Goal: Task Accomplishment & Management: Complete application form

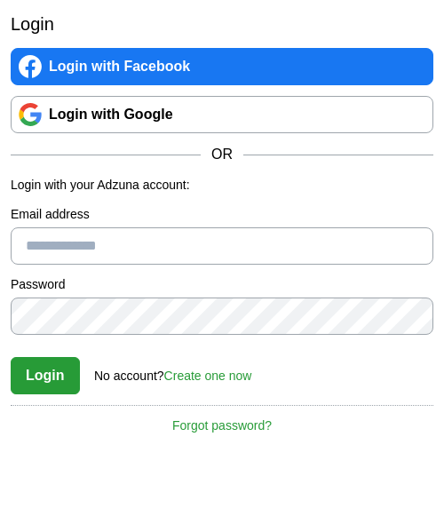
scroll to position [83, 0]
click at [161, 120] on link "Login with Google" at bounding box center [222, 114] width 423 height 37
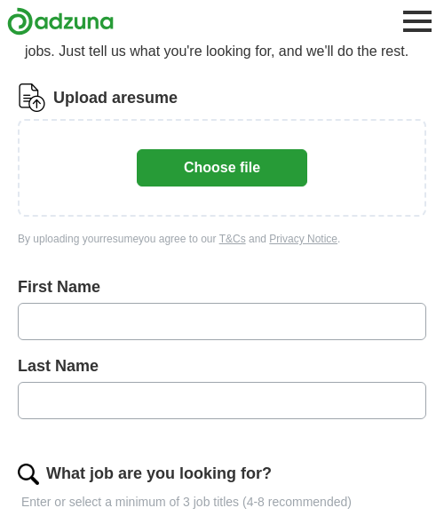
scroll to position [125, 0]
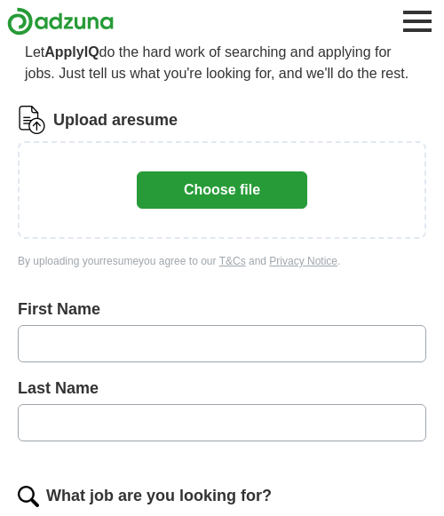
click at [192, 198] on button "Choose file" at bounding box center [222, 189] width 170 height 37
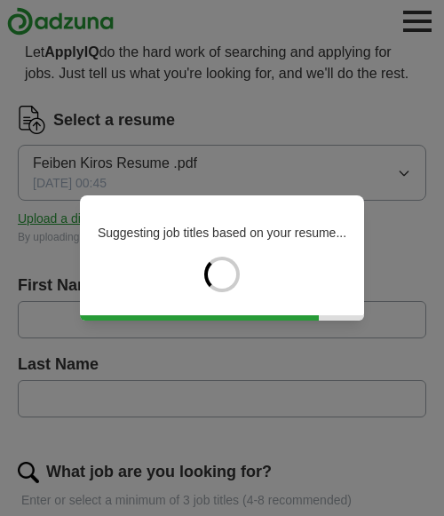
type input "******"
type input "*****"
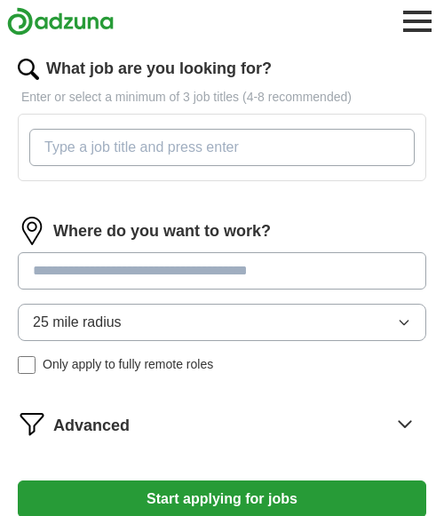
scroll to position [526, 0]
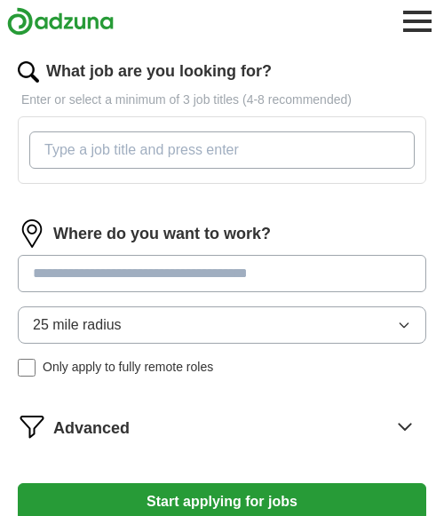
click at [100, 151] on input "What job are you looking for?" at bounding box center [221, 149] width 385 height 37
click at [125, 194] on div "What job are you looking for? Enter or select a minimum of 3 job titles (4-8 re…" at bounding box center [222, 128] width 408 height 139
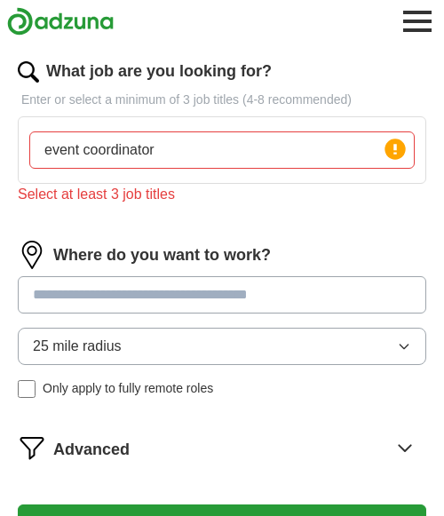
click at [175, 163] on input "event coordinator" at bounding box center [221, 149] width 385 height 37
type input "event coordinator, marketing manager, event specialist ,"
click at [58, 288] on input at bounding box center [222, 294] width 408 height 37
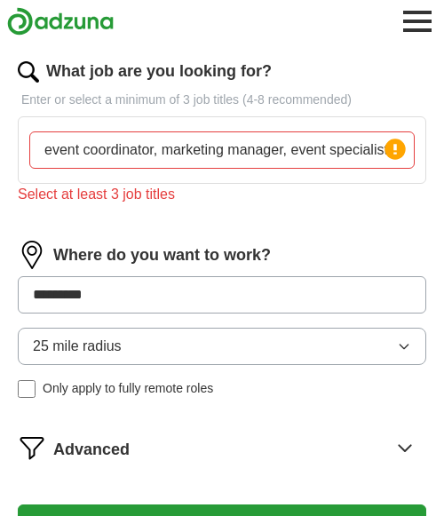
type input "**********"
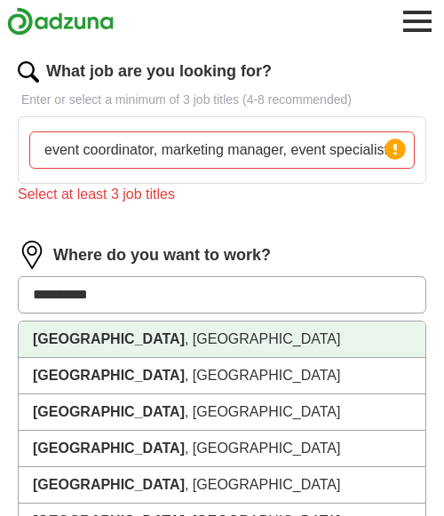
click at [100, 345] on li "[GEOGRAPHIC_DATA] , [GEOGRAPHIC_DATA]" at bounding box center [222, 339] width 407 height 36
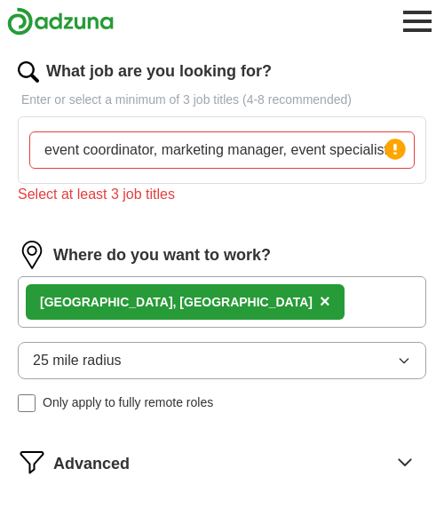
click at [170, 305] on div "[GEOGRAPHIC_DATA] , [GEOGRAPHIC_DATA] ×" at bounding box center [222, 301] width 408 height 51
click at [166, 357] on button "25 mile radius" at bounding box center [222, 360] width 408 height 37
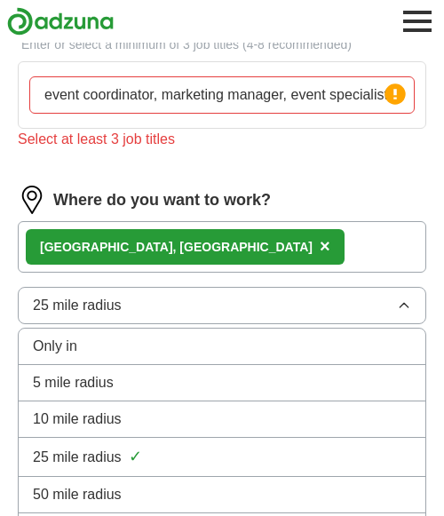
scroll to position [585, 0]
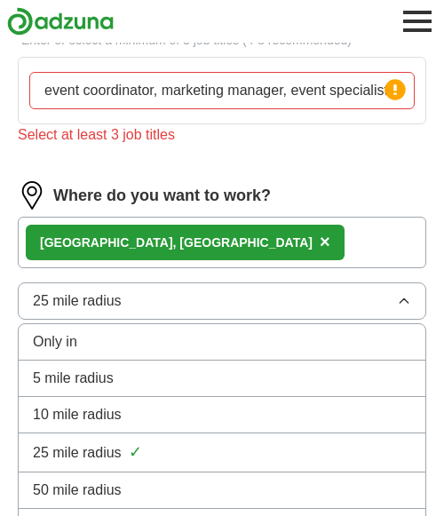
click at [139, 486] on div "50 mile radius" at bounding box center [222, 489] width 378 height 21
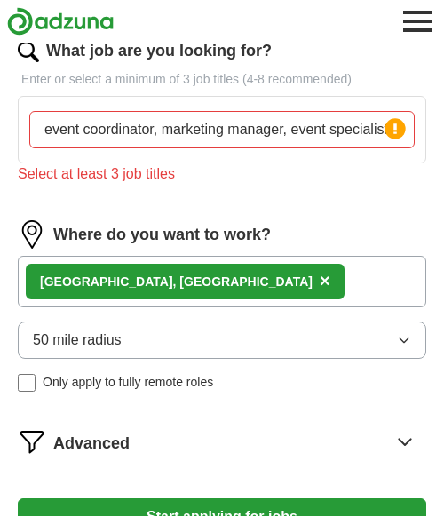
scroll to position [543, 0]
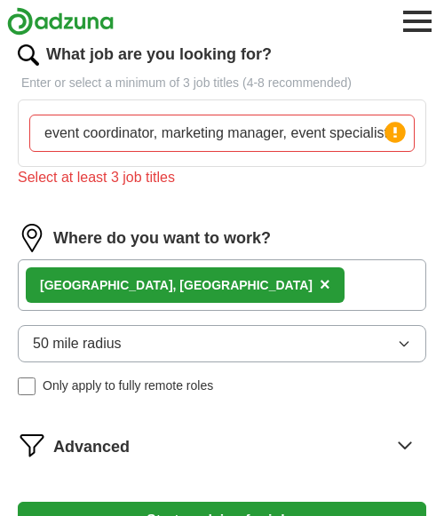
click at [172, 135] on input "event coordinator, marketing manager, event specialist ," at bounding box center [221, 133] width 385 height 37
drag, startPoint x: 58, startPoint y: 130, endPoint x: 411, endPoint y: 150, distance: 354.0
click at [411, 150] on input "event coordinator, marketing manager, event specialist ," at bounding box center [221, 133] width 385 height 37
click at [256, 139] on input "event coordinator, marketing manager, event specialist ," at bounding box center [221, 133] width 385 height 37
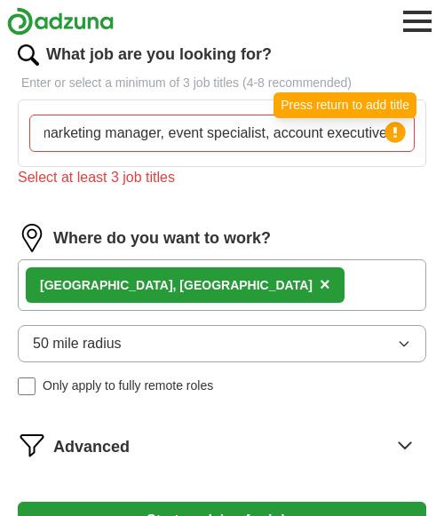
scroll to position [0, 0]
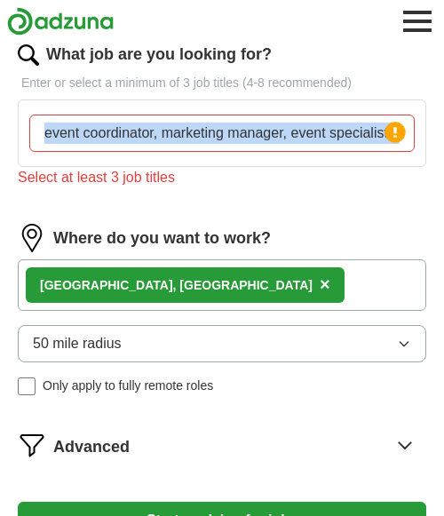
drag, startPoint x: 383, startPoint y: 135, endPoint x: 180, endPoint y: 124, distance: 202.7
click at [180, 124] on div "event coordinator, marketing manager, event specialist, account executive, , Pr…" at bounding box center [221, 133] width 385 height 37
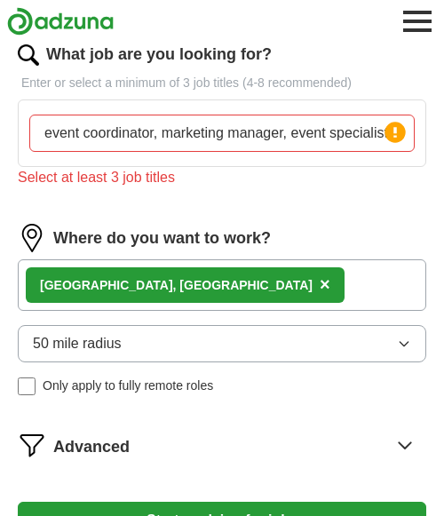
scroll to position [0, 134]
drag, startPoint x: 44, startPoint y: 136, endPoint x: 429, endPoint y: 131, distance: 385.4
click at [429, 131] on div "Let ApplyIQ do the hard work of searching and applying for jobs. Just tell us w…" at bounding box center [222, 93] width 444 height 987
click at [227, 133] on input "event coordinator, marketing manager, event specialist, account executive, ," at bounding box center [221, 133] width 385 height 37
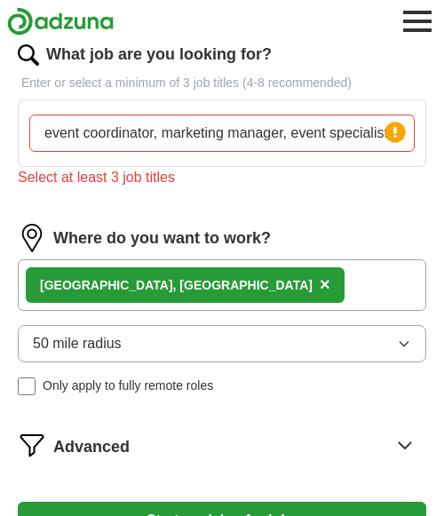
click at [204, 125] on input "event coordinator, marketing manager, event specialist, account executive, even…" at bounding box center [221, 133] width 385 height 37
click at [322, 134] on input "event coordinator, marketing manager, event specialist, account executive, even…" at bounding box center [221, 133] width 385 height 37
type input "event coordinator, marketing manager, event specialist, account executive, even…"
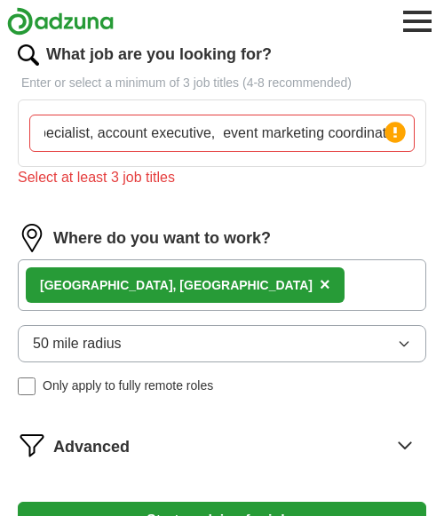
scroll to position [0, 0]
click at [367, 202] on div "What job are you looking for? Enter or select a minimum of 3 job titles (4-8 re…" at bounding box center [222, 123] width 408 height 160
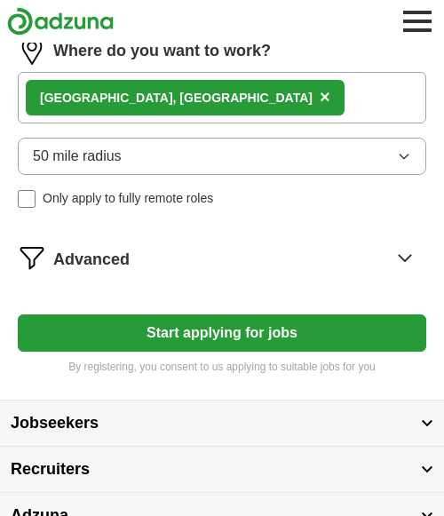
scroll to position [735, 0]
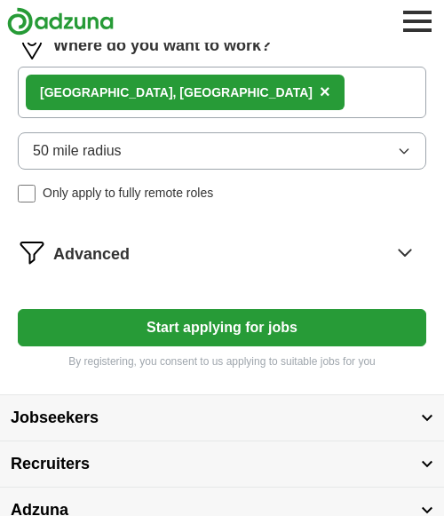
click at [240, 336] on button "Start applying for jobs" at bounding box center [222, 327] width 408 height 37
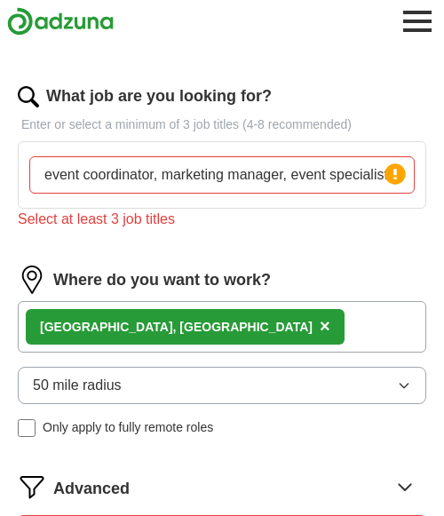
scroll to position [474, 0]
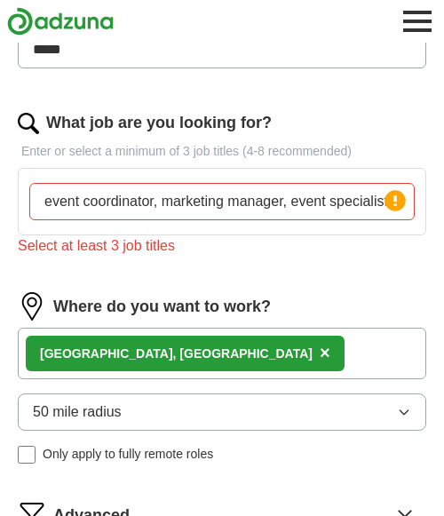
click at [139, 210] on input "event coordinator, marketing manager, event specialist, account executive, even…" at bounding box center [221, 201] width 385 height 37
drag, startPoint x: 48, startPoint y: 202, endPoint x: 423, endPoint y: 222, distance: 375.2
click at [423, 222] on div "event coordinator, marketing manager, event specialist, account executive, even…" at bounding box center [222, 201] width 408 height 67
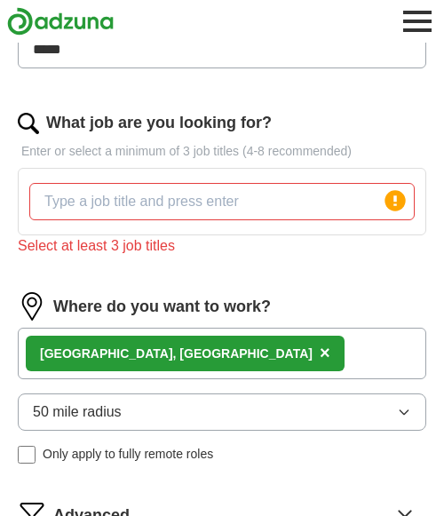
scroll to position [0, 0]
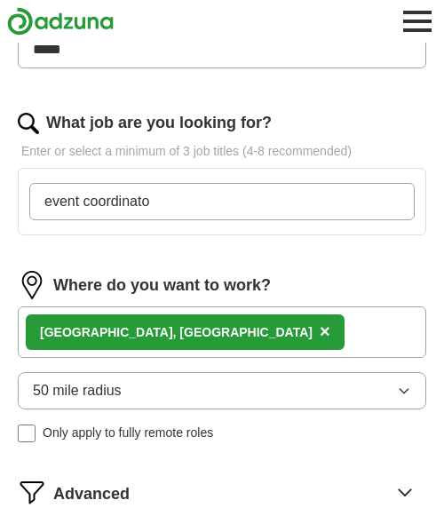
type input "event coordinator"
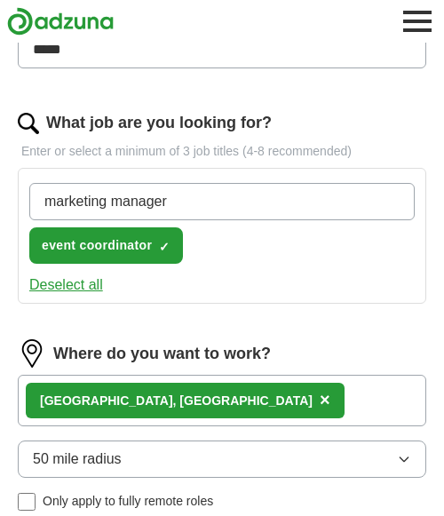
type input "marketing manager"
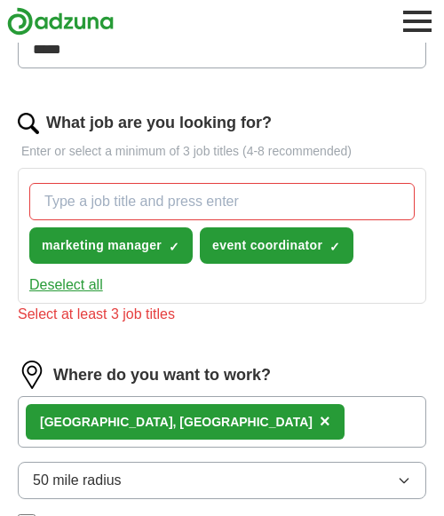
click at [214, 397] on div "[GEOGRAPHIC_DATA] , [GEOGRAPHIC_DATA] ×" at bounding box center [222, 421] width 408 height 51
click at [209, 417] on div "[GEOGRAPHIC_DATA] , [GEOGRAPHIC_DATA] ×" at bounding box center [222, 421] width 408 height 51
click at [179, 428] on div "[GEOGRAPHIC_DATA] , [GEOGRAPHIC_DATA] ×" at bounding box center [222, 421] width 408 height 51
click at [95, 211] on input "What job are you looking for?" at bounding box center [221, 201] width 385 height 37
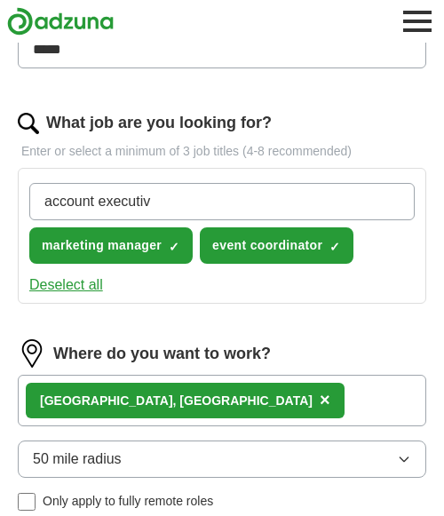
type input "account executive"
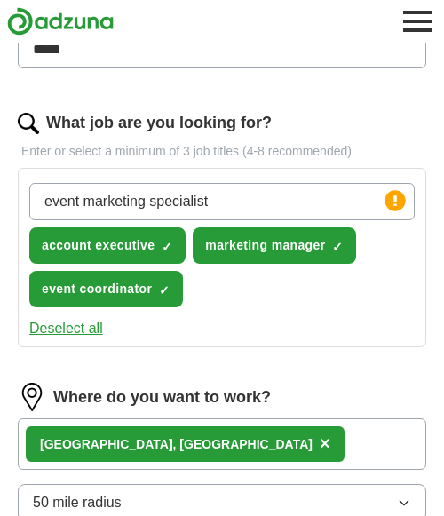
type input "event marketing specialist"
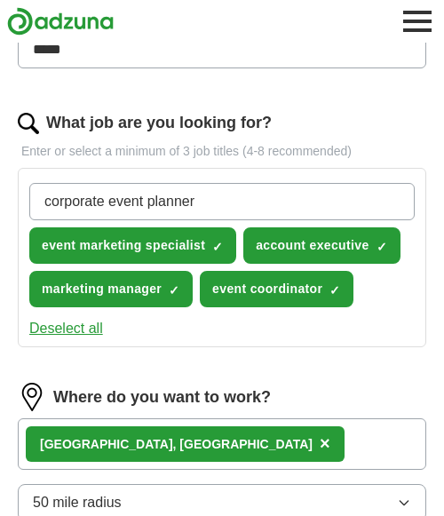
type input "corporate event planner"
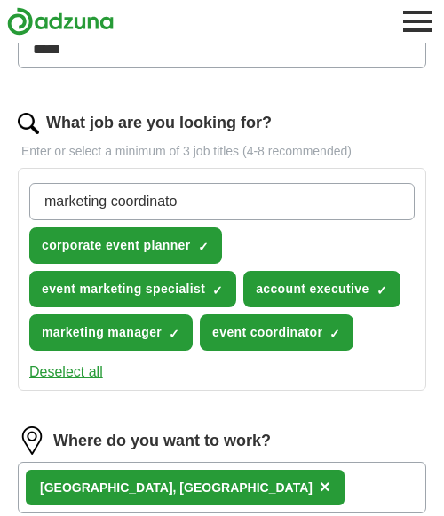
type input "marketing coordinator"
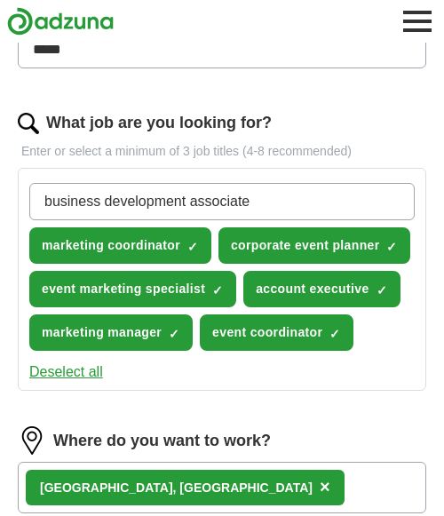
type input "business development associate"
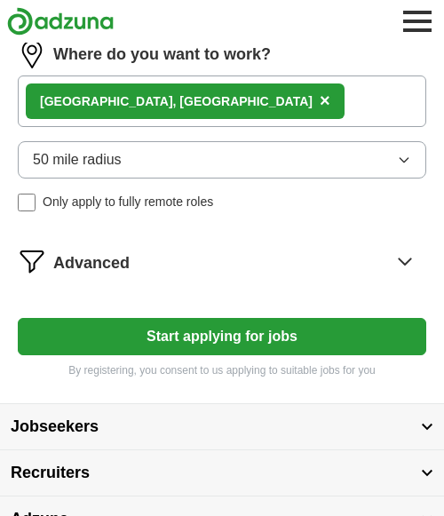
scroll to position [899, 0]
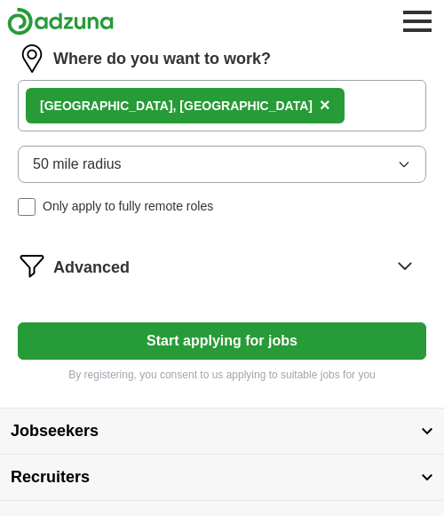
click at [285, 346] on button "Start applying for jobs" at bounding box center [222, 340] width 408 height 37
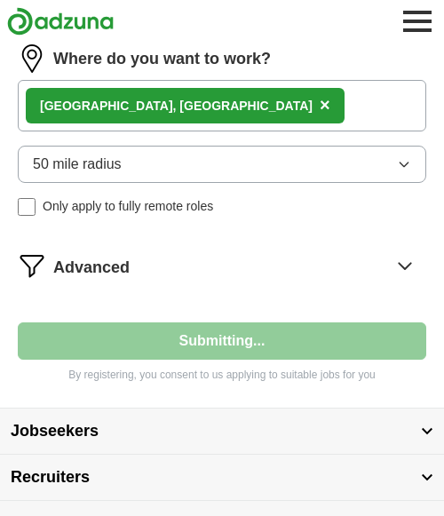
select select "**"
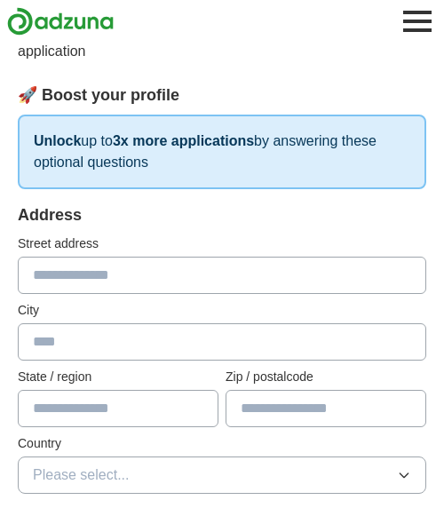
scroll to position [204, 0]
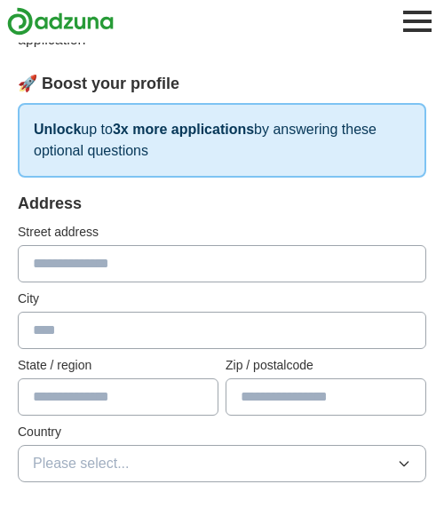
click at [167, 260] on input "text" at bounding box center [222, 263] width 408 height 37
type input "**********"
type input "**"
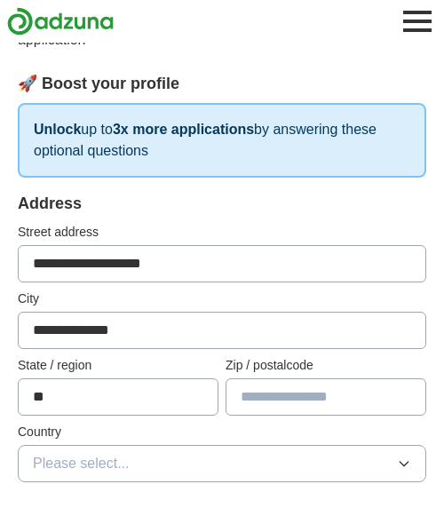
type input "*****"
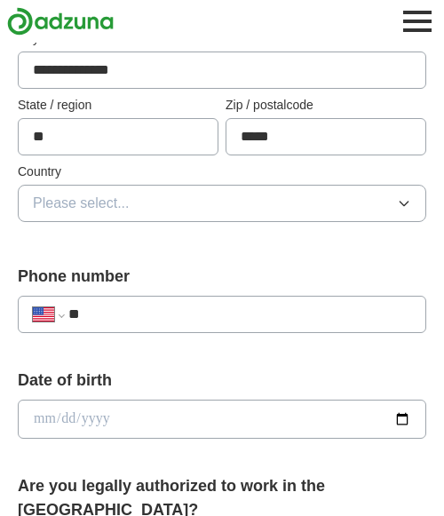
scroll to position [481, 0]
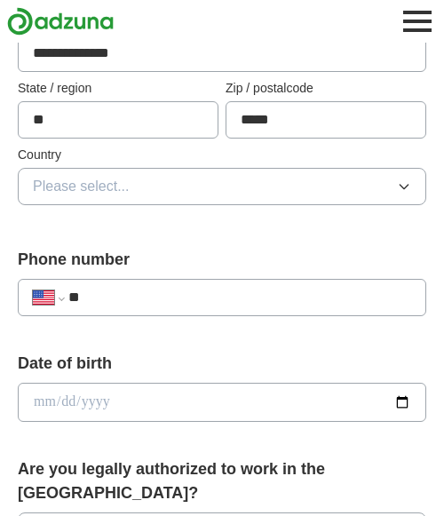
click at [158, 191] on button "Please select..." at bounding box center [222, 186] width 408 height 37
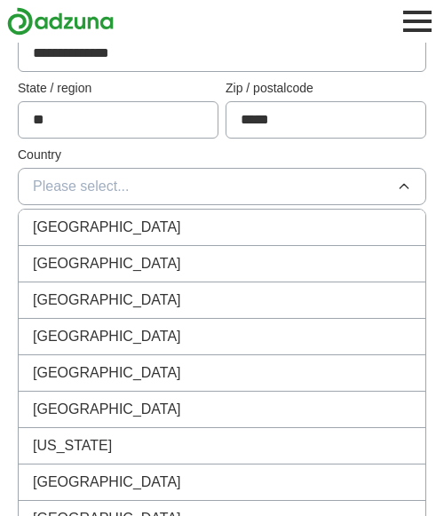
click at [145, 270] on div "[GEOGRAPHIC_DATA]" at bounding box center [222, 263] width 378 height 21
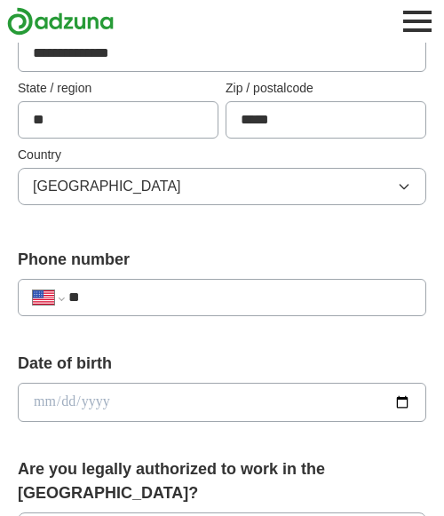
click at [132, 297] on input "**" at bounding box center [239, 297] width 343 height 21
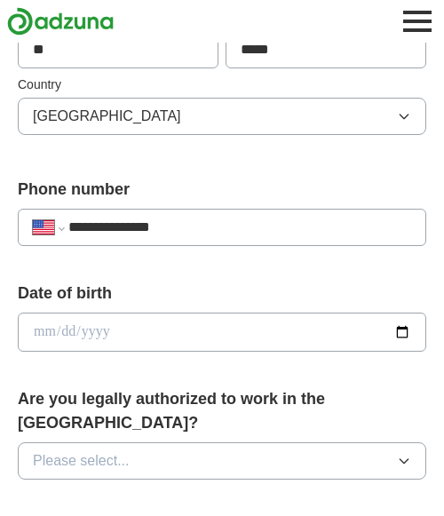
scroll to position [552, 0]
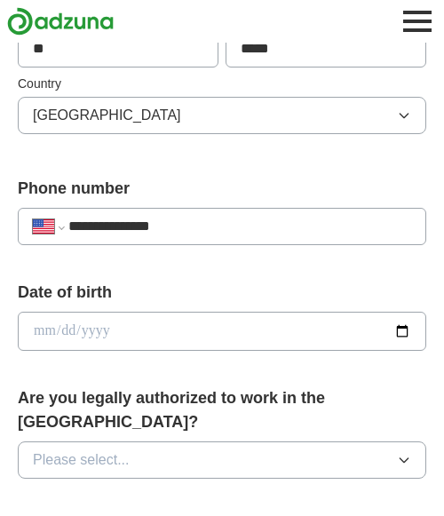
type input "**********"
click at [299, 364] on div "Date of birth" at bounding box center [222, 323] width 408 height 84
click at [399, 332] on input "date" at bounding box center [222, 331] width 408 height 39
type input "**********"
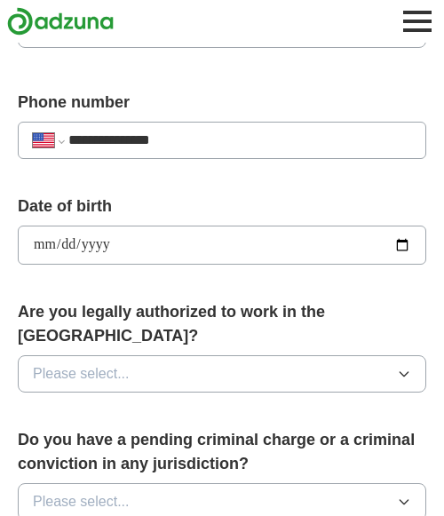
scroll to position [639, 0]
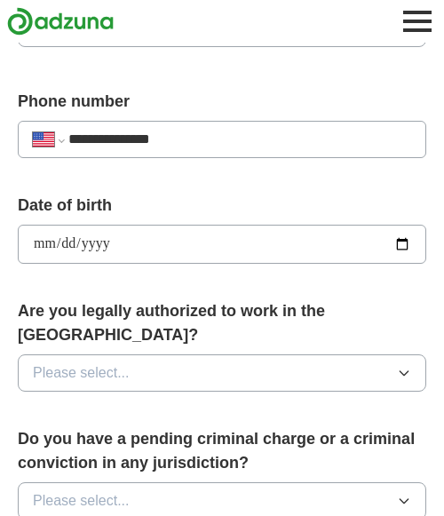
click at [407, 366] on icon "button" at bounding box center [404, 373] width 14 height 14
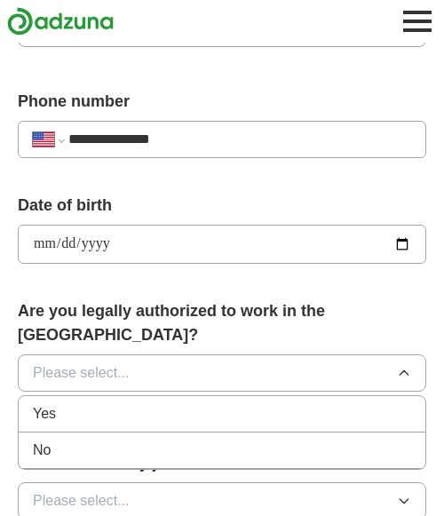
click at [289, 403] on div "Yes" at bounding box center [222, 413] width 378 height 21
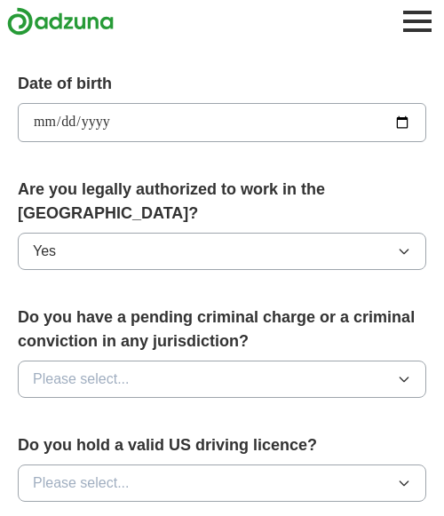
scroll to position [762, 0]
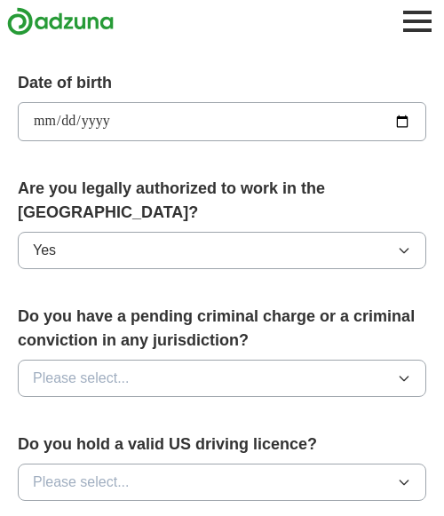
click at [257, 363] on button "Please select..." at bounding box center [222, 378] width 408 height 37
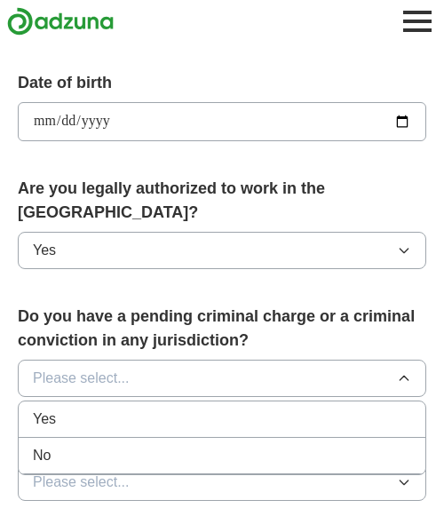
click at [252, 444] on li "No" at bounding box center [222, 456] width 407 height 36
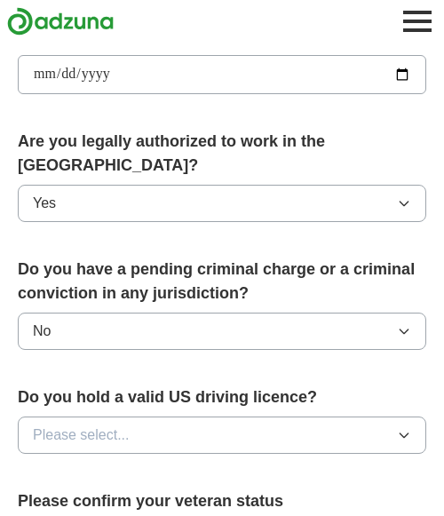
scroll to position [818, 0]
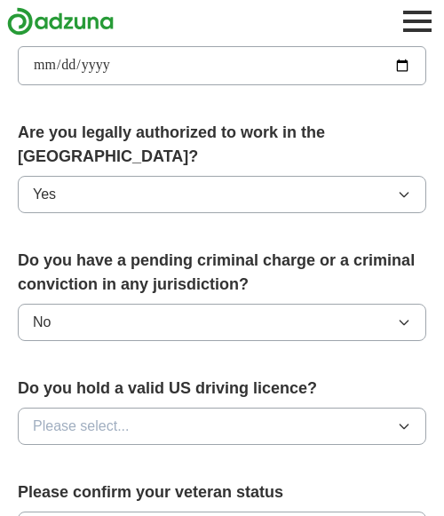
click at [265, 408] on button "Please select..." at bounding box center [222, 426] width 408 height 37
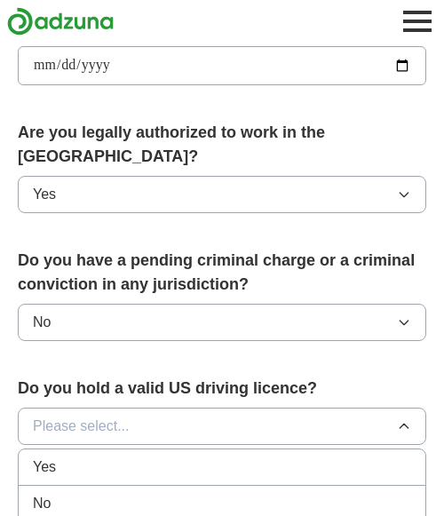
click at [257, 456] on div "Yes" at bounding box center [222, 466] width 378 height 21
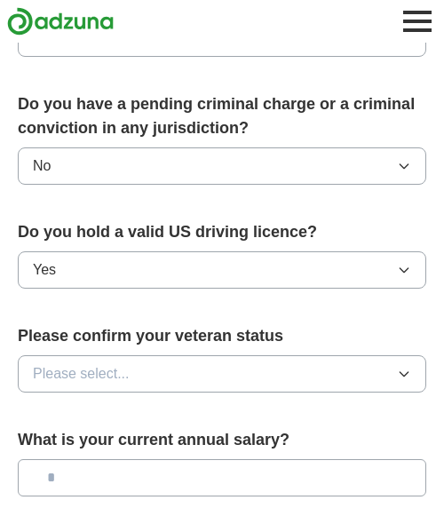
scroll to position [978, 0]
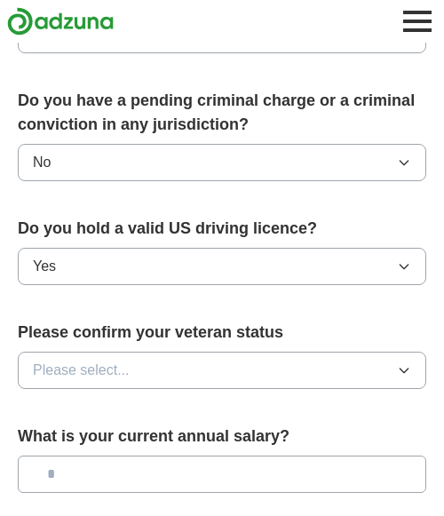
click at [200, 358] on button "Please select..." at bounding box center [222, 370] width 408 height 37
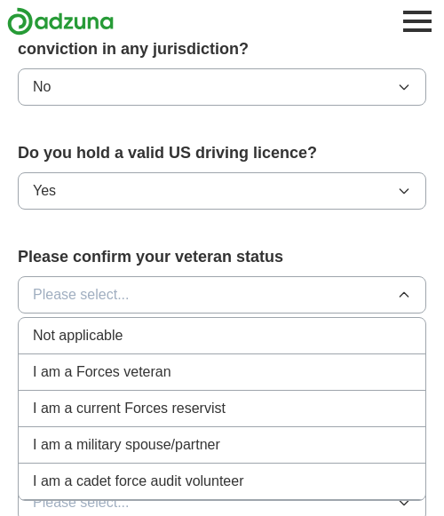
scroll to position [1060, 0]
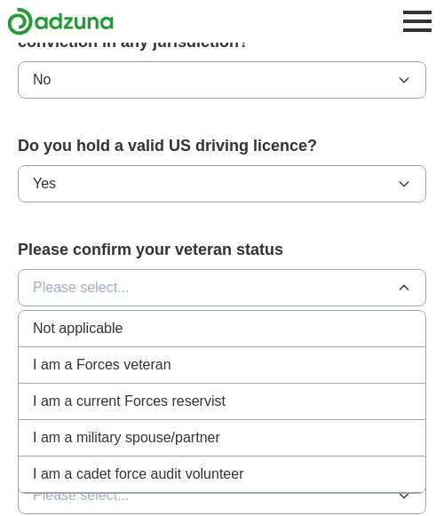
click at [145, 318] on li "Not applicable" at bounding box center [222, 329] width 407 height 36
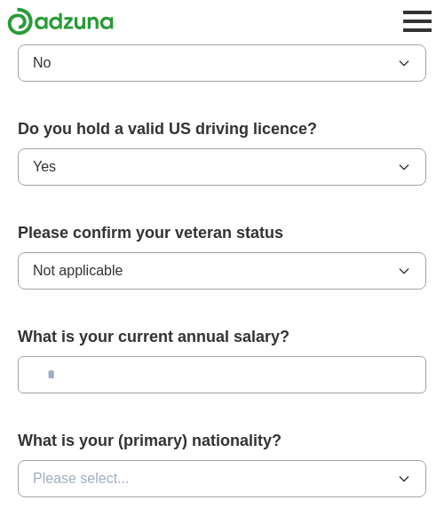
scroll to position [1080, 0]
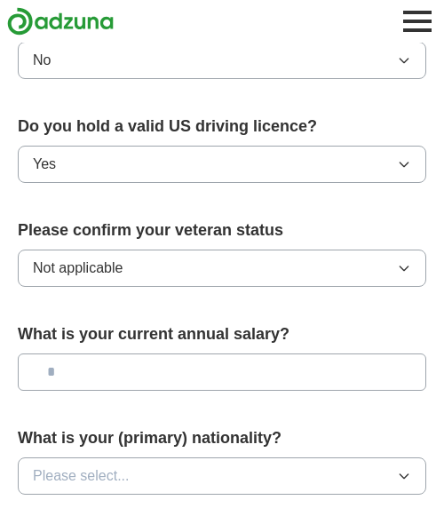
click at [146, 353] on input "text" at bounding box center [222, 371] width 408 height 37
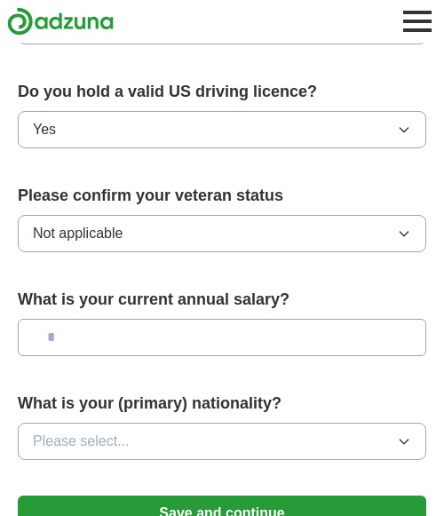
scroll to position [1115, 0]
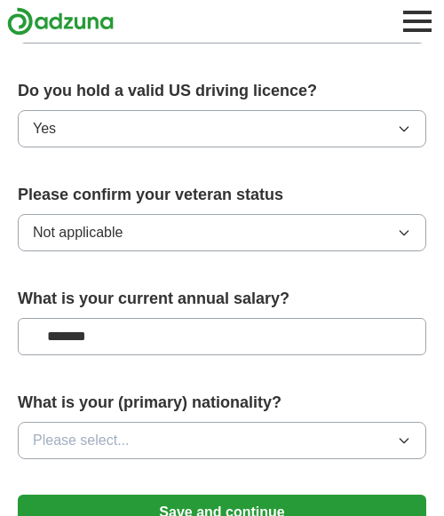
type input "*******"
click at [133, 423] on button "Please select..." at bounding box center [222, 440] width 408 height 37
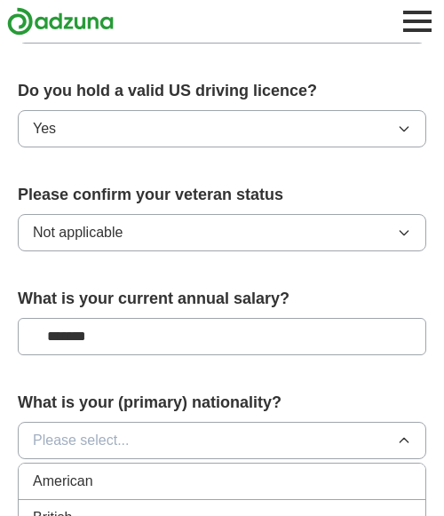
click at [131, 471] on div "American" at bounding box center [222, 481] width 378 height 21
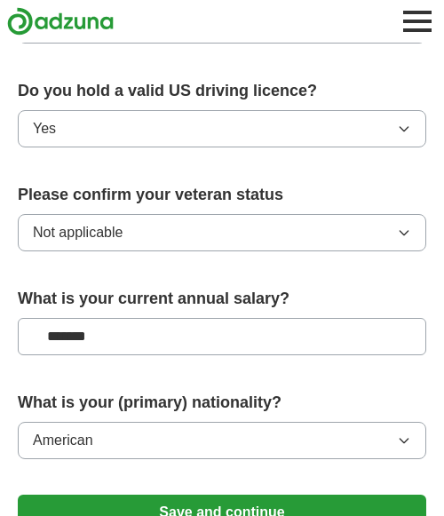
click at [186, 495] on button "Save and continue" at bounding box center [222, 513] width 408 height 36
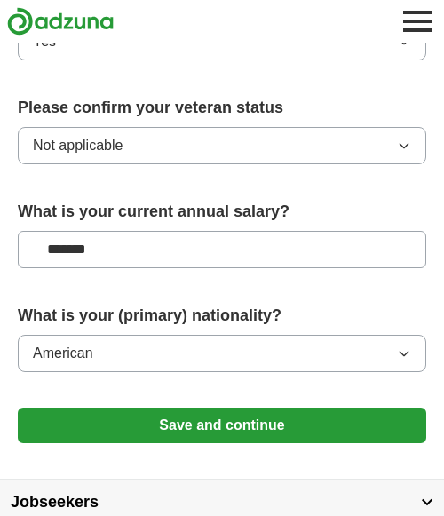
scroll to position [1248, 0]
